Goal: Task Accomplishment & Management: Manage account settings

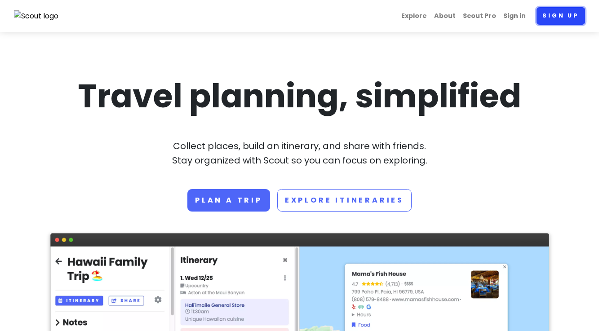
click at [542, 20] on link "Sign up" at bounding box center [560, 16] width 48 height 18
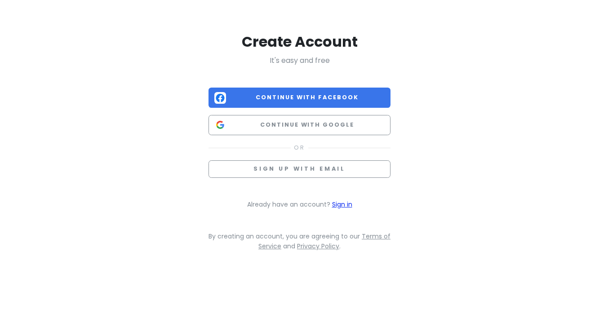
click at [341, 204] on link "Sign in" at bounding box center [342, 204] width 20 height 9
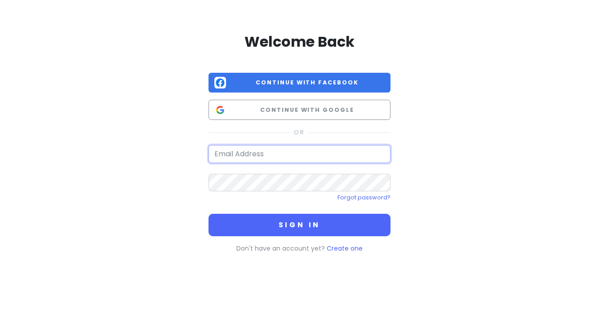
click at [266, 151] on input "email" at bounding box center [299, 154] width 182 height 18
type input "margie.walker@rocketmail.com"
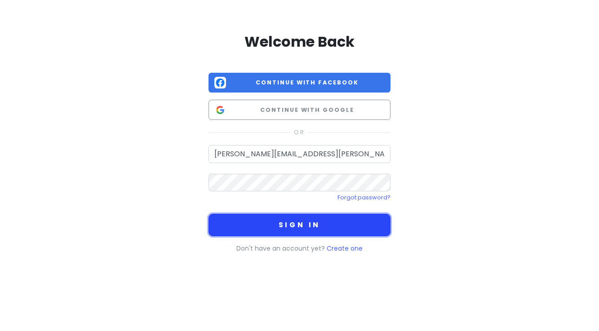
click at [269, 227] on button "Sign in" at bounding box center [299, 225] width 182 height 22
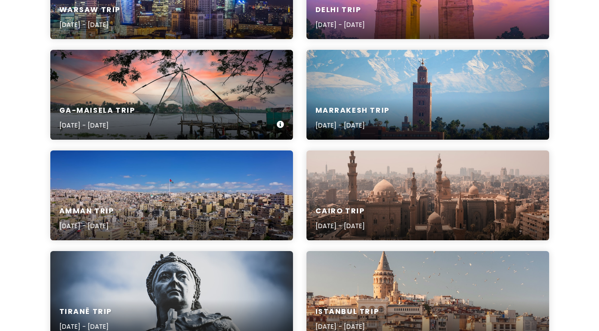
scroll to position [299, 0]
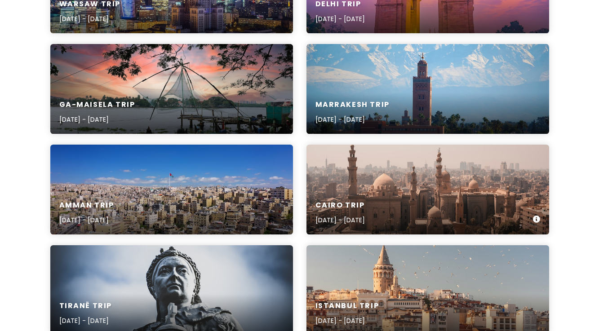
click at [385, 186] on div "Cairo Trip Jan 6, 2026 - Jan 17, 2026" at bounding box center [427, 190] width 242 height 90
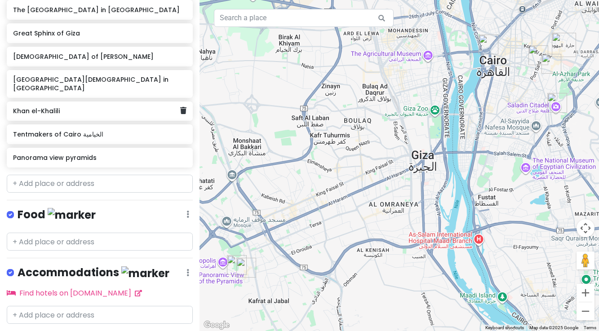
scroll to position [172, 0]
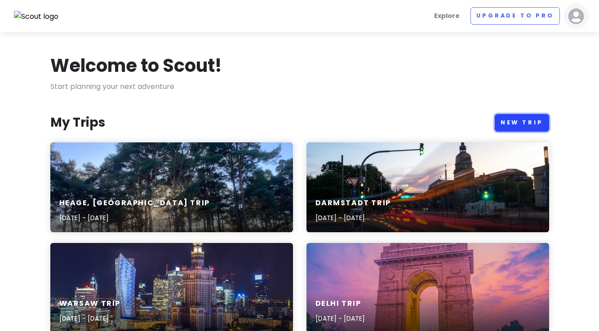
click at [525, 122] on link "New Trip" at bounding box center [521, 123] width 54 height 18
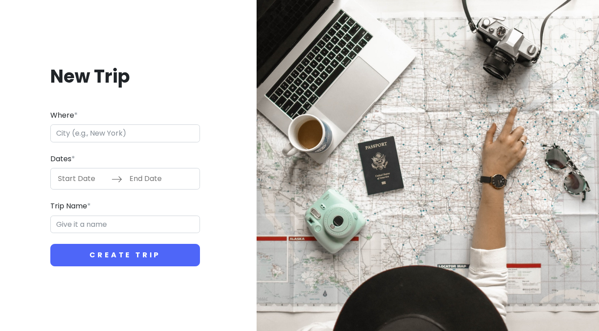
click at [145, 133] on input "Where *" at bounding box center [125, 133] width 150 height 18
type input "Luxor, Luxor City, Luxor, Luxor Governorate, Egypt"
type input "Luxor, Luxor City, Luxor Trip"
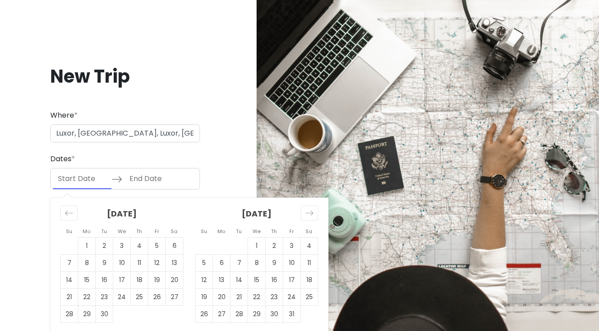
click at [102, 172] on input "Start Date" at bounding box center [82, 178] width 58 height 21
click at [308, 213] on icon "Move forward to switch to the next month." at bounding box center [309, 213] width 9 height 9
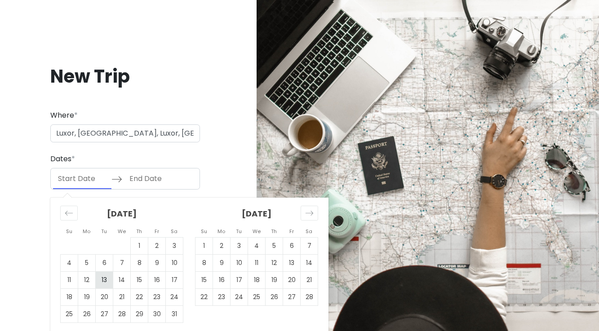
click at [107, 277] on td "13" at bounding box center [105, 280] width 18 height 17
type input "01/13/2026"
click at [141, 279] on td "15" at bounding box center [140, 280] width 18 height 17
type input "01/15/2026"
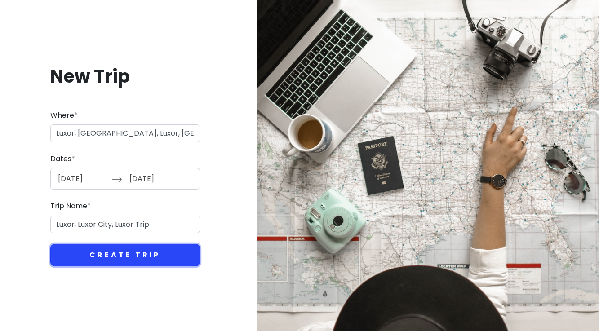
click at [149, 255] on button "Create Trip" at bounding box center [125, 255] width 150 height 22
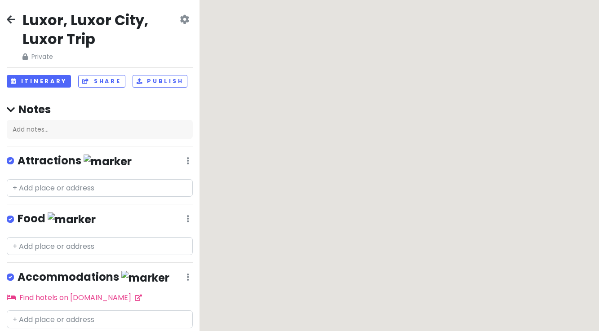
click at [245, 164] on div at bounding box center [398, 165] width 399 height 331
click at [104, 185] on input "text" at bounding box center [100, 188] width 186 height 18
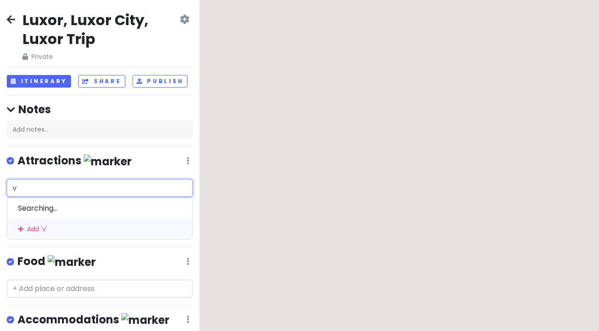
type input "va"
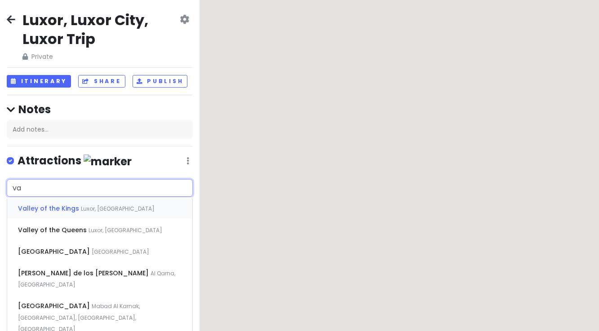
click at [75, 207] on span "Valley of the Kings" at bounding box center [49, 208] width 63 height 9
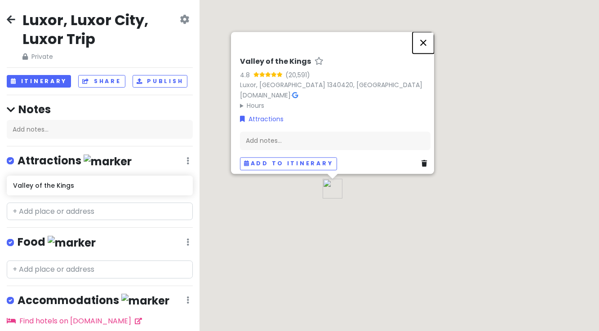
click at [425, 40] on button "Close" at bounding box center [423, 43] width 22 height 22
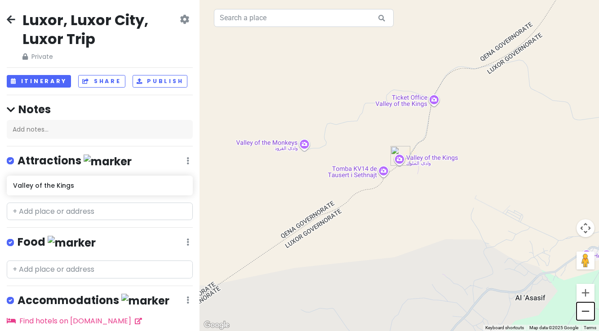
click at [586, 313] on button "Zoom out" at bounding box center [585, 311] width 18 height 18
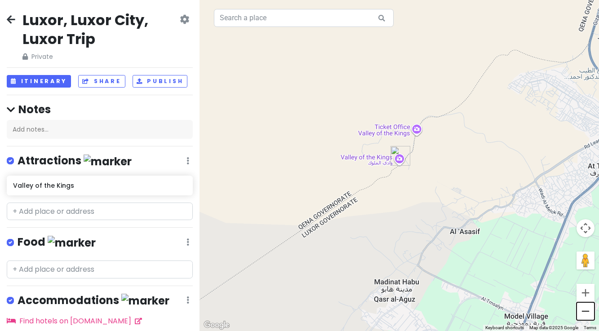
click at [586, 313] on button "Zoom out" at bounding box center [585, 311] width 18 height 18
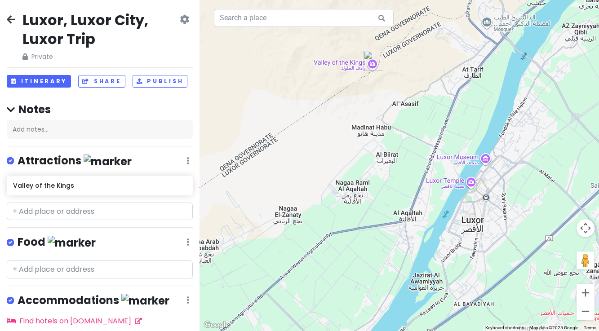
drag, startPoint x: 426, startPoint y: 273, endPoint x: 401, endPoint y: 179, distance: 97.9
click at [401, 179] on div at bounding box center [398, 165] width 399 height 331
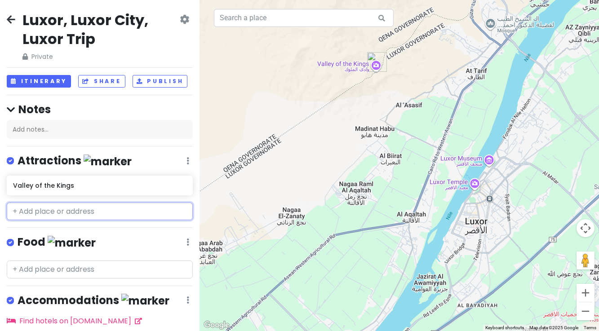
click at [59, 207] on input "text" at bounding box center [100, 212] width 186 height 18
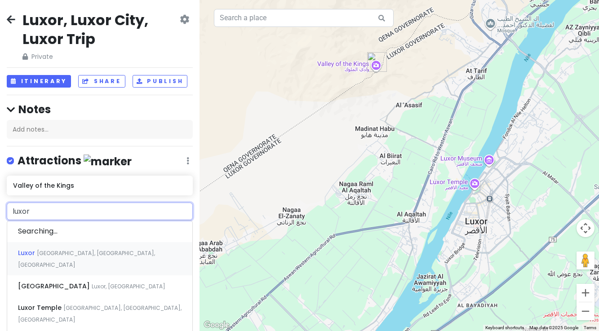
type input "luxor m"
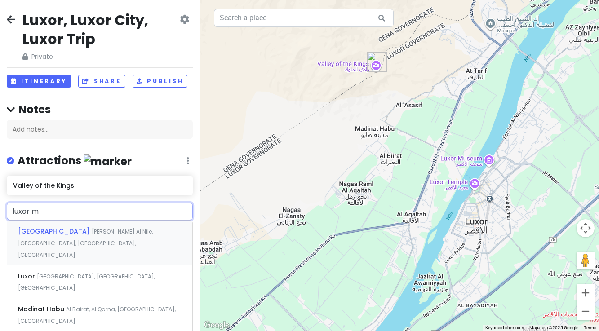
click at [58, 232] on span "[GEOGRAPHIC_DATA]" at bounding box center [55, 231] width 74 height 9
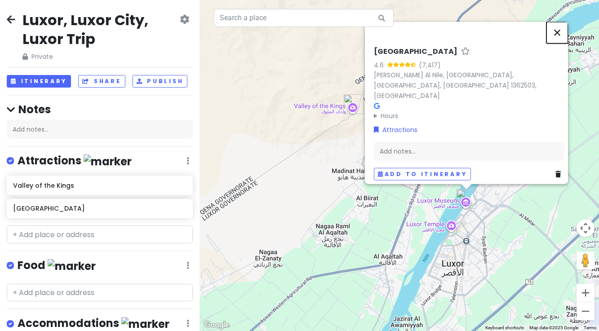
click at [561, 36] on button "Close" at bounding box center [557, 33] width 22 height 22
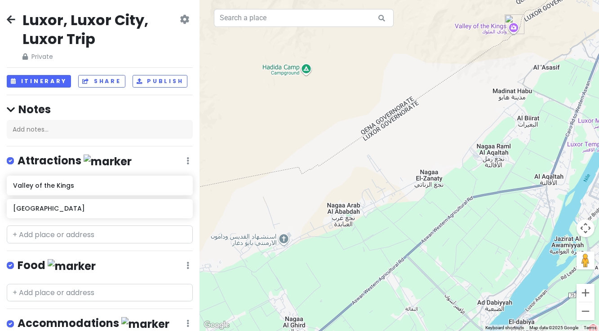
drag, startPoint x: 382, startPoint y: 204, endPoint x: 542, endPoint y: 127, distance: 177.1
click at [542, 127] on div at bounding box center [398, 165] width 399 height 331
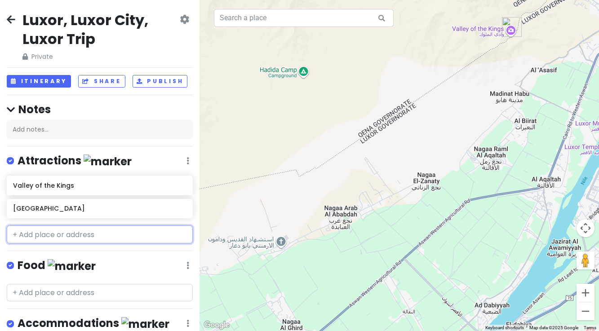
click at [53, 231] on input "text" at bounding box center [100, 234] width 186 height 18
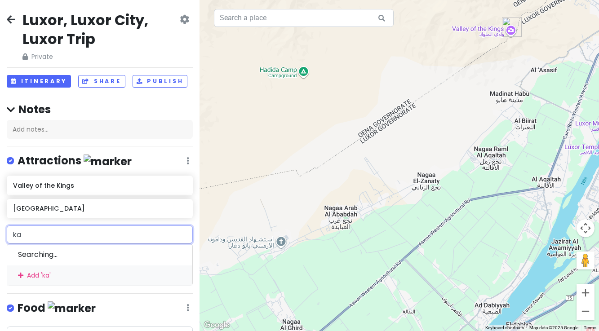
type input "kar"
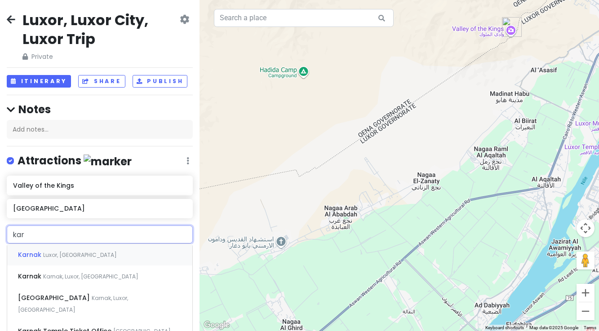
click at [56, 255] on span "Luxor, [GEOGRAPHIC_DATA]" at bounding box center [80, 255] width 74 height 8
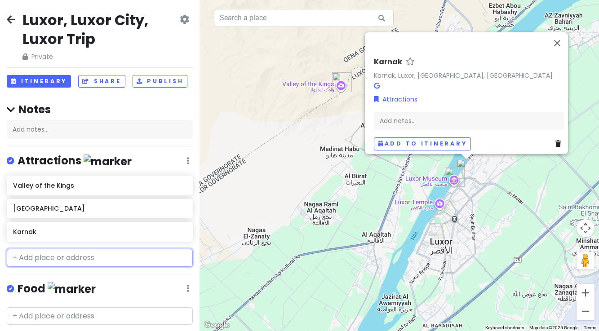
click at [44, 253] on input "text" at bounding box center [100, 258] width 186 height 18
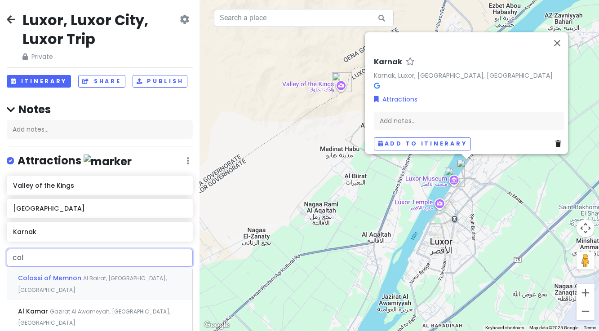
type input "colo"
click at [46, 279] on span "Colossi of Memnon" at bounding box center [50, 277] width 65 height 9
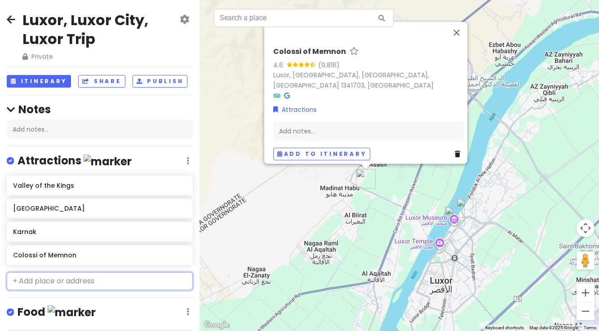
click at [66, 283] on input "text" at bounding box center [100, 281] width 186 height 18
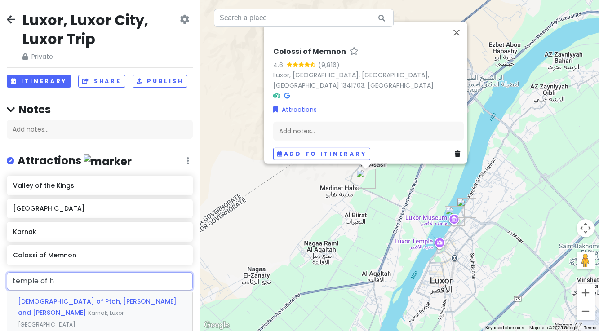
type input "temple of ha"
click at [67, 303] on span "Mortuary Temple of Hatshepsut" at bounding box center [71, 301] width 107 height 9
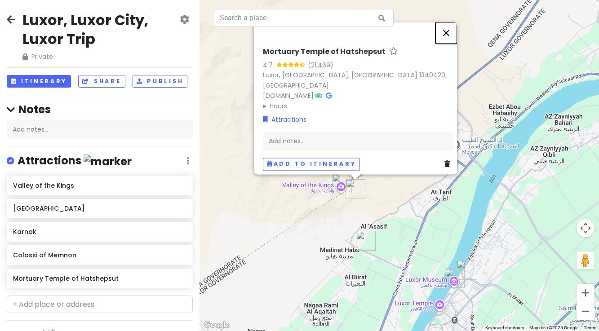
click at [448, 41] on button "Close" at bounding box center [446, 33] width 22 height 22
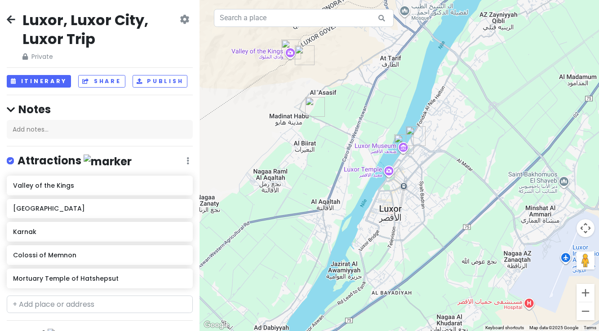
drag, startPoint x: 403, startPoint y: 256, endPoint x: 351, endPoint y: 118, distance: 147.4
click at [351, 118] on div at bounding box center [398, 165] width 399 height 331
click at [586, 295] on button "Zoom in" at bounding box center [585, 293] width 18 height 18
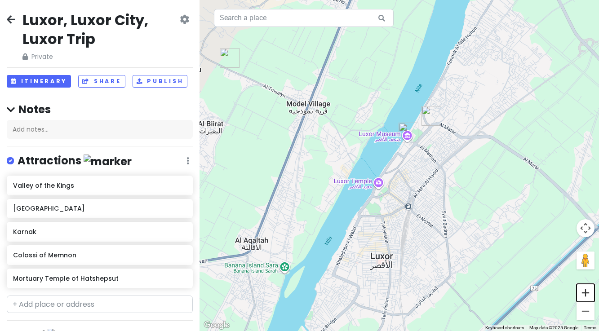
click at [586, 295] on button "Zoom in" at bounding box center [585, 293] width 18 height 18
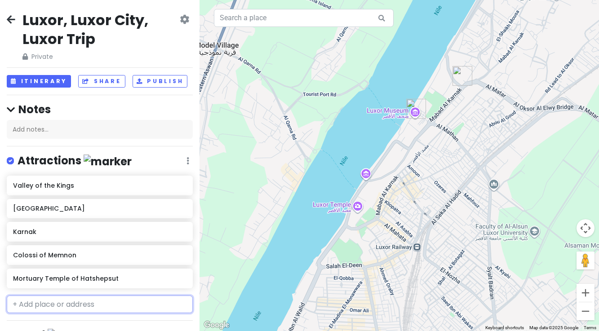
click at [63, 305] on input "text" at bounding box center [100, 304] width 186 height 18
type input "va"
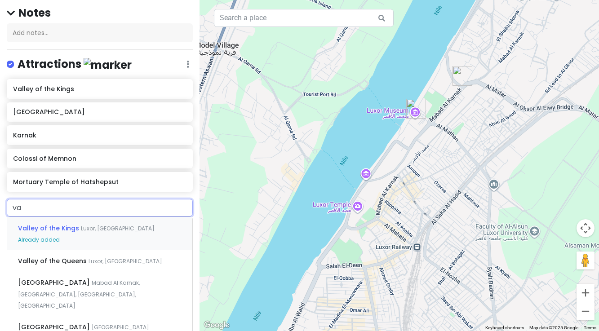
scroll to position [102, 0]
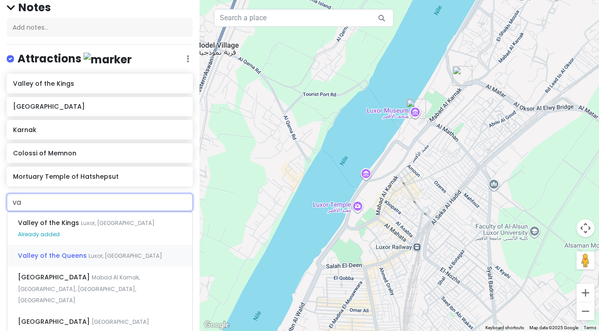
click at [43, 260] on div "Valley of the Queens Luxor, [GEOGRAPHIC_DATA]" at bounding box center [99, 256] width 185 height 22
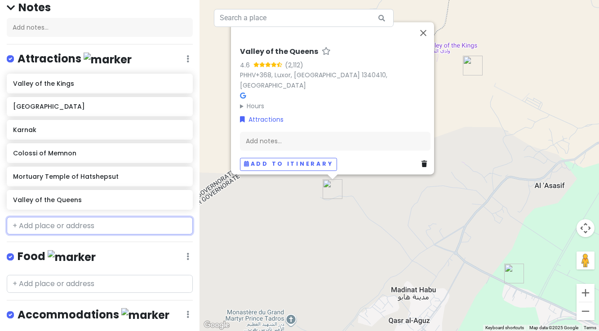
click at [85, 225] on input "text" at bounding box center [100, 226] width 186 height 18
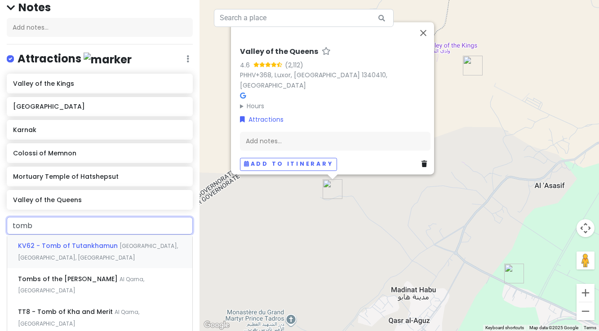
type input "tombs"
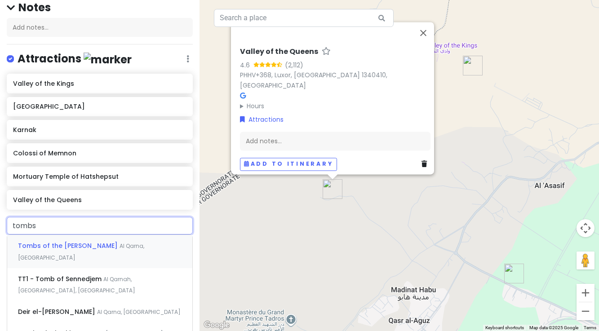
click at [78, 242] on span "Tombs of the [PERSON_NAME]" at bounding box center [68, 245] width 101 height 9
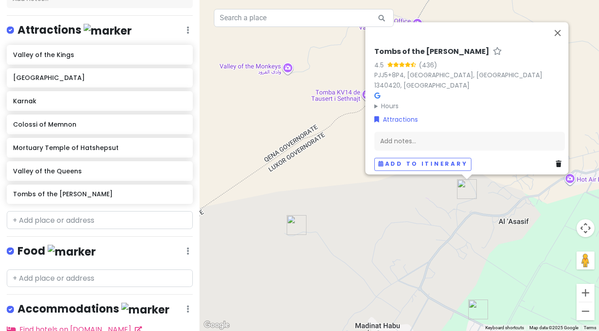
scroll to position [127, 0]
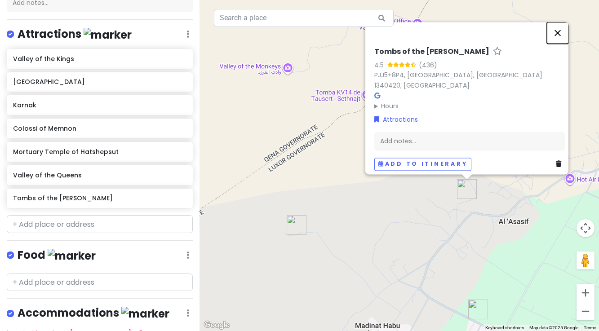
click at [560, 39] on button "Close" at bounding box center [557, 33] width 22 height 22
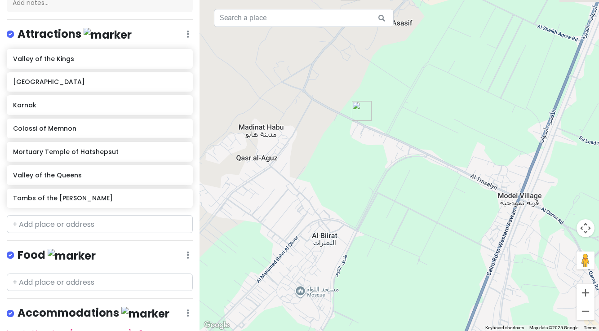
drag, startPoint x: 428, startPoint y: 247, endPoint x: 303, endPoint y: 41, distance: 241.3
click at [302, 39] on div at bounding box center [398, 165] width 399 height 331
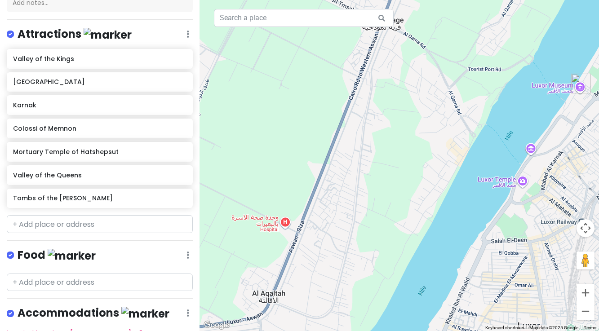
drag, startPoint x: 462, startPoint y: 258, endPoint x: 401, endPoint y: 150, distance: 123.9
click at [337, 97] on div at bounding box center [398, 165] width 399 height 331
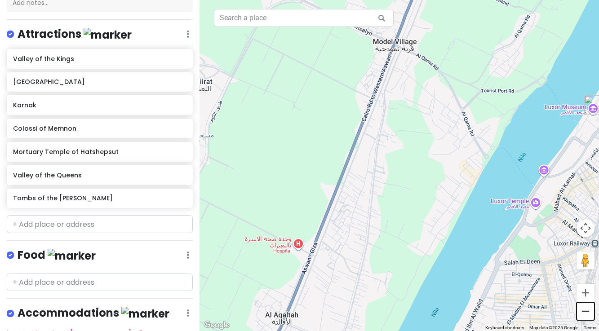
click at [586, 313] on button "Zoom out" at bounding box center [585, 311] width 18 height 18
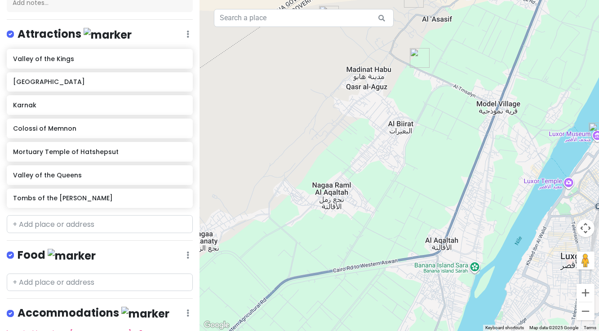
drag, startPoint x: 495, startPoint y: 288, endPoint x: 595, endPoint y: 289, distance: 99.7
click at [595, 289] on div at bounding box center [398, 165] width 399 height 331
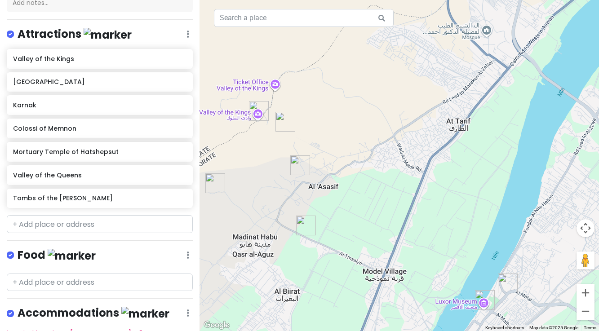
drag, startPoint x: 337, startPoint y: 197, endPoint x: 221, endPoint y: 365, distance: 204.0
click at [221, 330] on html "Luxor, Luxor City, Luxor Trip Private Change Dates Make a Copy Delete Trip Go P…" at bounding box center [299, 165] width 599 height 331
click at [107, 223] on input "text" at bounding box center [100, 224] width 186 height 18
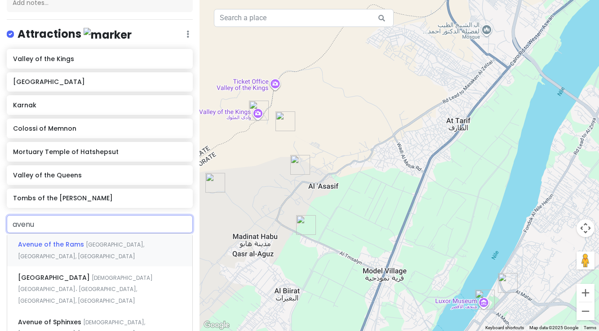
type input "avenue"
click at [83, 318] on span "[DEMOGRAPHIC_DATA], [GEOGRAPHIC_DATA], [GEOGRAPHIC_DATA], [GEOGRAPHIC_DATA]" at bounding box center [81, 333] width 127 height 31
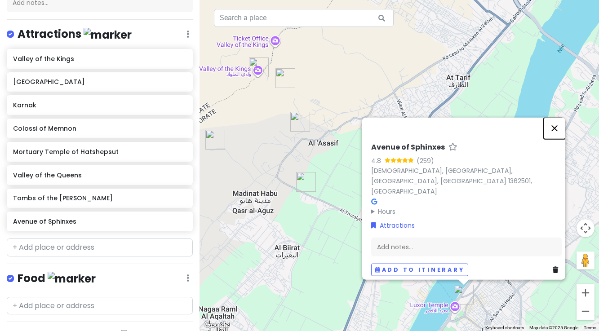
click at [557, 139] on button "Close" at bounding box center [554, 128] width 22 height 22
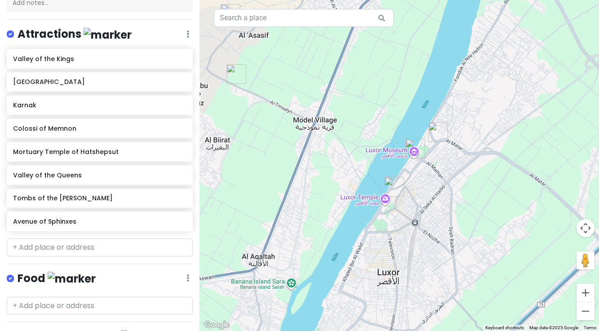
drag, startPoint x: 432, startPoint y: 230, endPoint x: 362, endPoint y: 121, distance: 129.4
click at [362, 121] on div at bounding box center [398, 165] width 399 height 331
